Goal: Browse casually

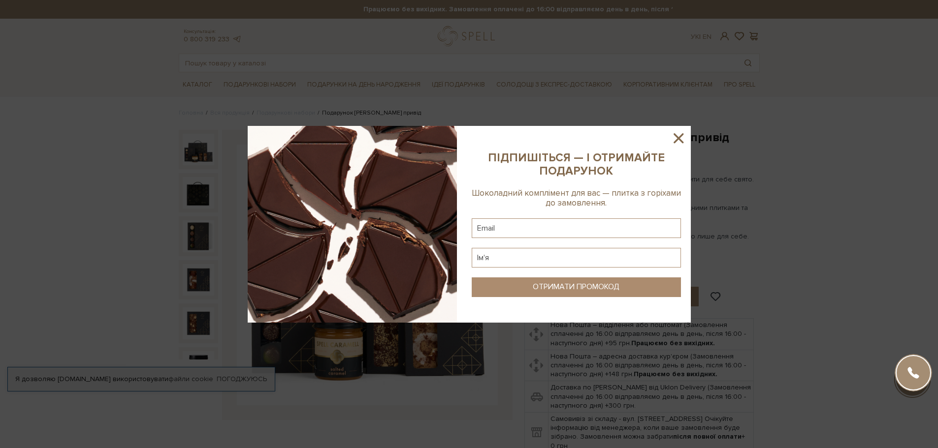
click at [676, 138] on icon at bounding box center [678, 138] width 17 height 17
